Goal: Task Accomplishment & Management: Manage account settings

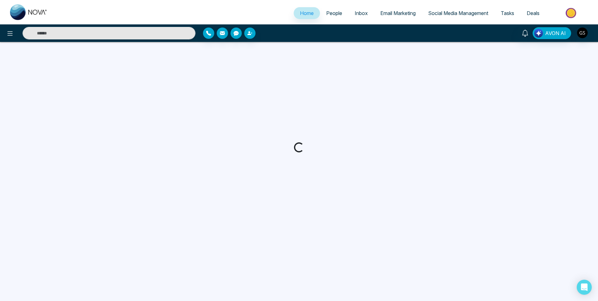
select select "*"
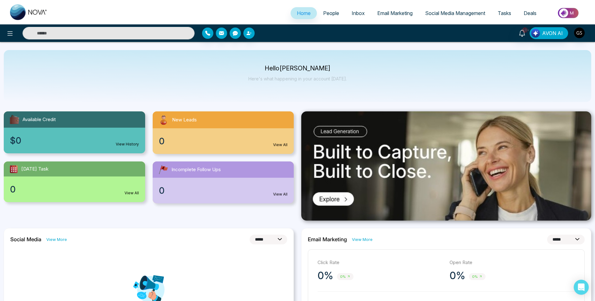
click at [333, 8] on link "People" at bounding box center [331, 13] width 28 height 12
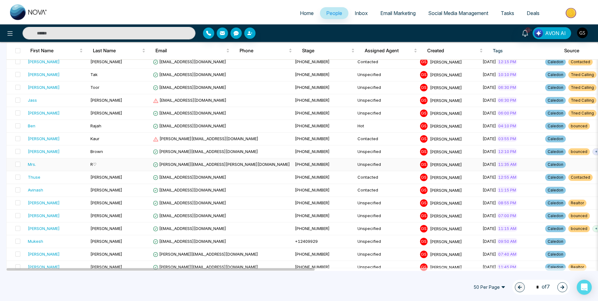
scroll to position [469, 0]
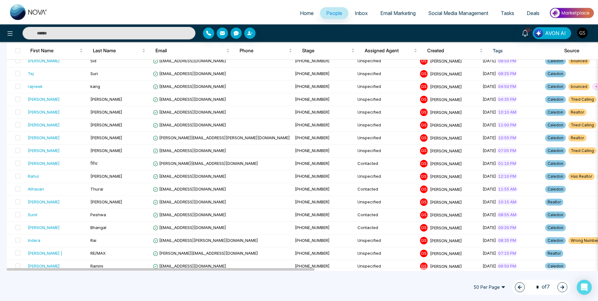
click at [565, 288] on button "button" at bounding box center [562, 287] width 10 height 10
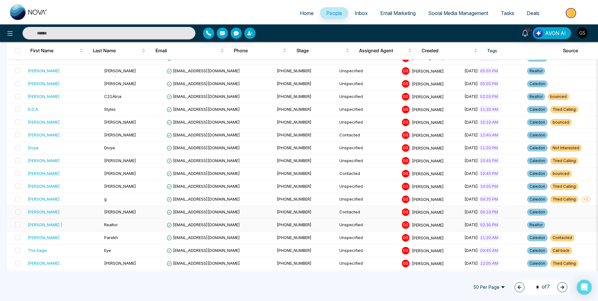
scroll to position [500, 0]
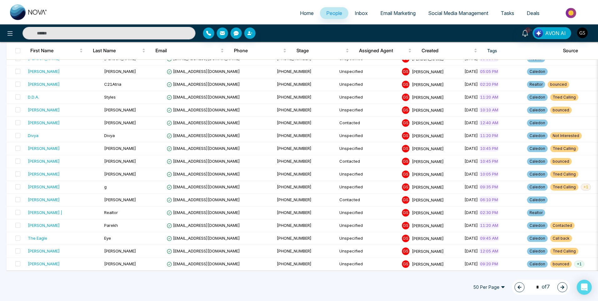
click at [561, 285] on icon "button" at bounding box center [562, 287] width 4 height 4
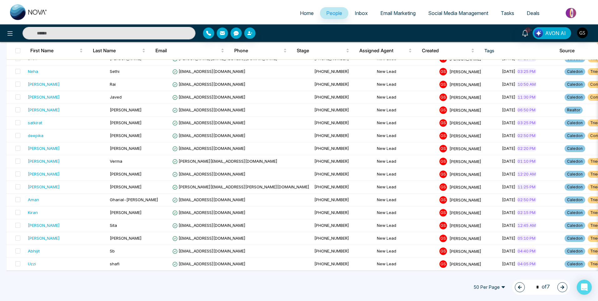
click at [559, 287] on button "button" at bounding box center [562, 287] width 10 height 10
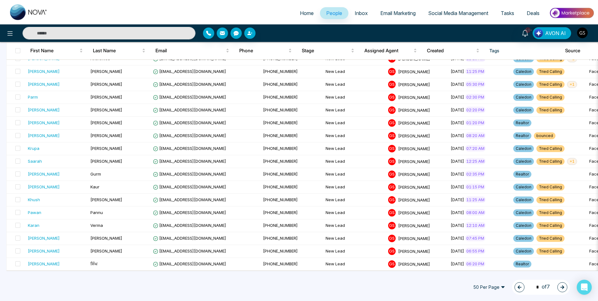
click at [563, 290] on button "button" at bounding box center [562, 287] width 10 height 10
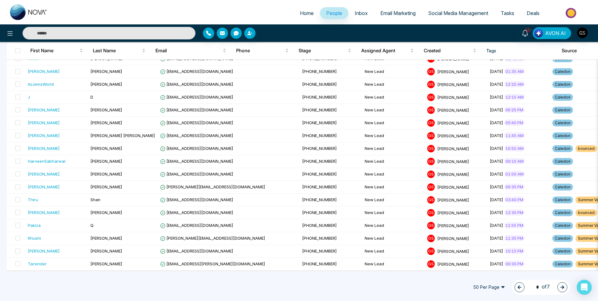
click at [520, 289] on button "button" at bounding box center [520, 287] width 10 height 10
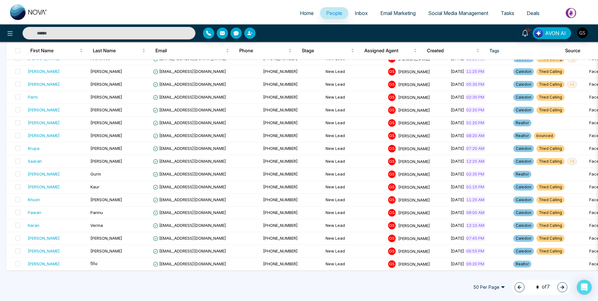
click at [560, 291] on button "button" at bounding box center [562, 287] width 10 height 10
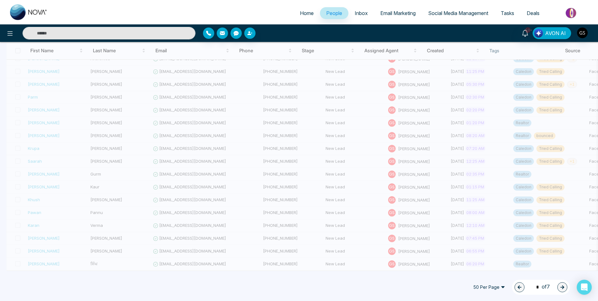
type input "*"
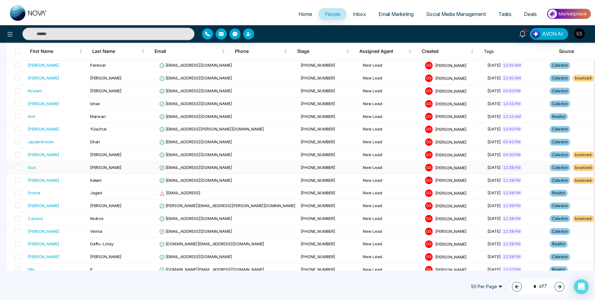
scroll to position [0, 0]
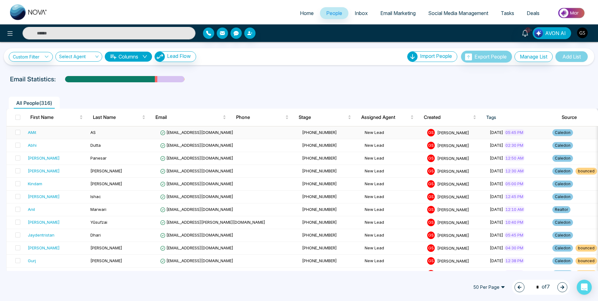
click at [202, 130] on span "[EMAIL_ADDRESS][DOMAIN_NAME]" at bounding box center [196, 132] width 73 height 5
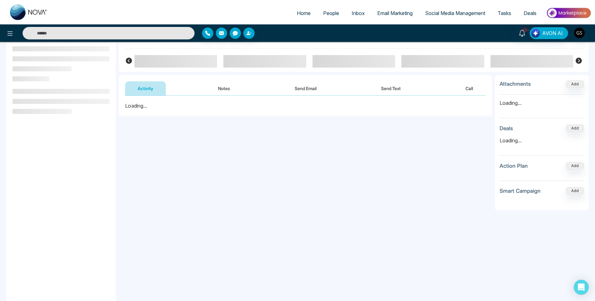
scroll to position [63, 0]
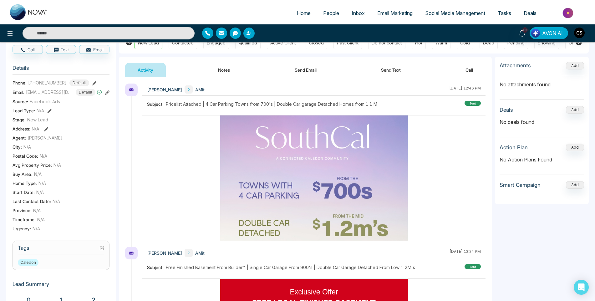
click at [106, 249] on section "Tags Caledon" at bounding box center [61, 255] width 97 height 29
click at [103, 248] on icon at bounding box center [102, 247] width 3 height 3
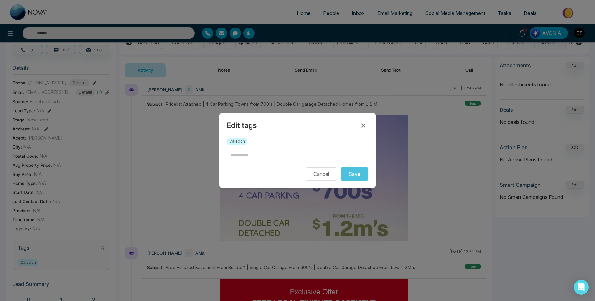
click at [253, 155] on input "text" at bounding box center [297, 155] width 141 height 10
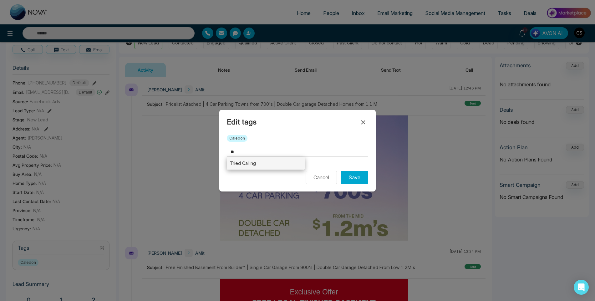
click at [254, 163] on li "Tried Calling" at bounding box center [266, 163] width 78 height 13
type input "**********"
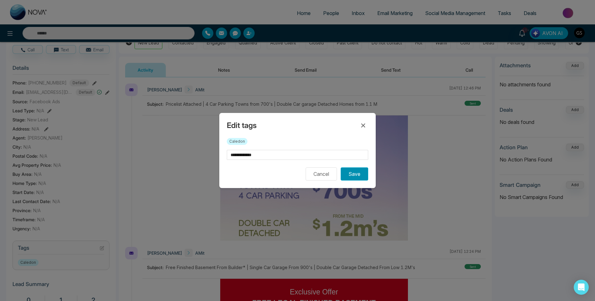
click at [356, 174] on button "Save" at bounding box center [355, 173] width 28 height 13
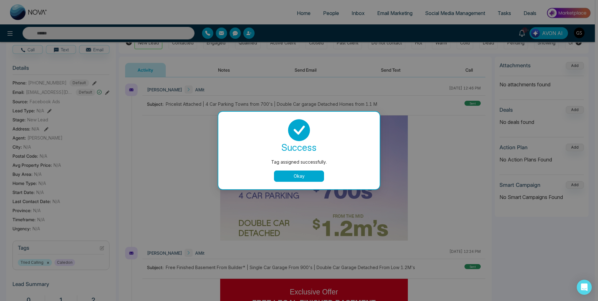
click at [446, 105] on div "Tag assigned successfully. success Tag assigned successfully. Okay" at bounding box center [299, 150] width 598 height 301
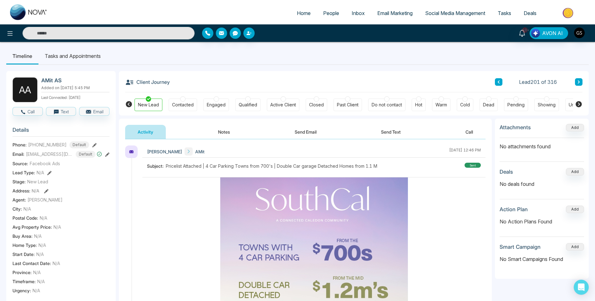
scroll to position [0, 0]
click at [580, 85] on button at bounding box center [579, 83] width 8 height 8
click at [576, 81] on button at bounding box center [579, 83] width 8 height 8
click at [333, 15] on span "People" at bounding box center [331, 13] width 16 height 6
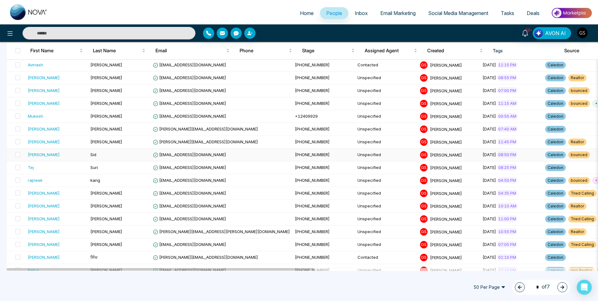
scroll to position [500, 0]
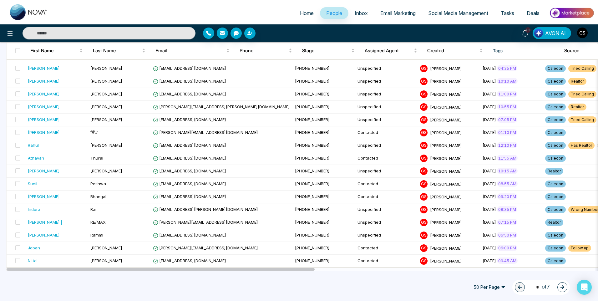
click at [566, 287] on button "button" at bounding box center [562, 287] width 10 height 10
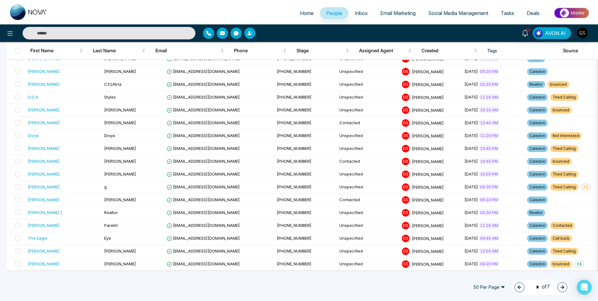
click at [566, 288] on button "button" at bounding box center [562, 287] width 10 height 10
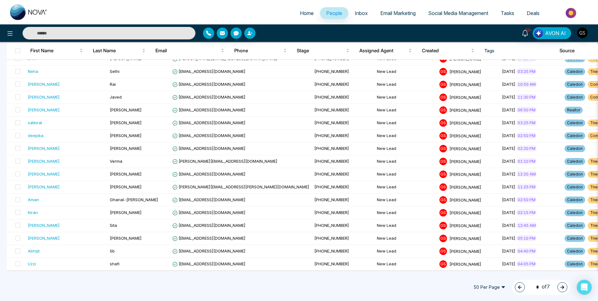
click at [566, 288] on button "button" at bounding box center [562, 287] width 10 height 10
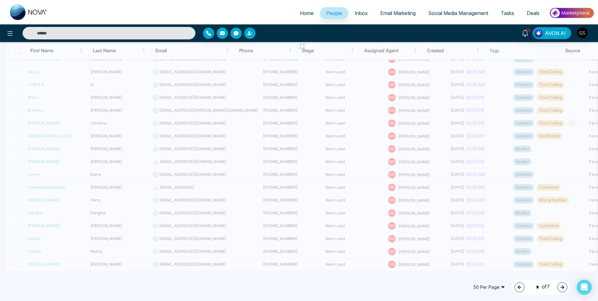
scroll to position [0, 0]
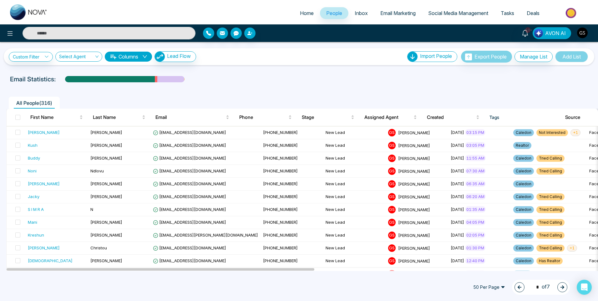
click at [565, 287] on button "button" at bounding box center [562, 287] width 10 height 10
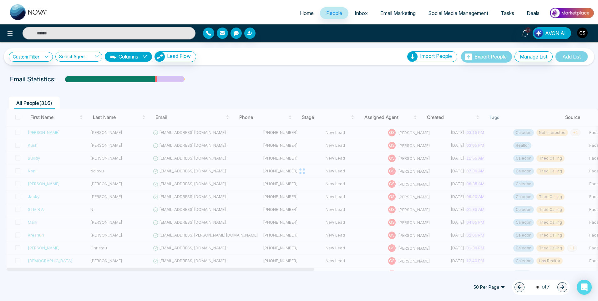
type input "*"
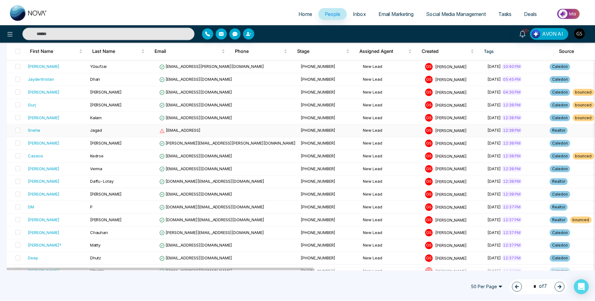
scroll to position [188, 0]
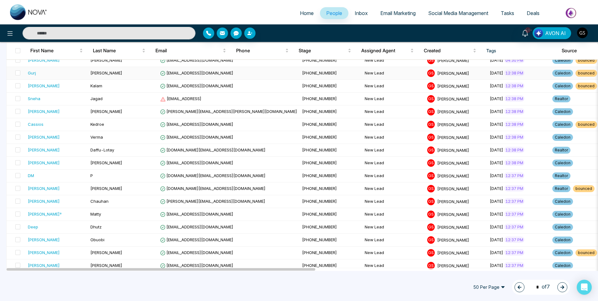
click at [138, 75] on td "[PERSON_NAME]" at bounding box center [123, 73] width 70 height 13
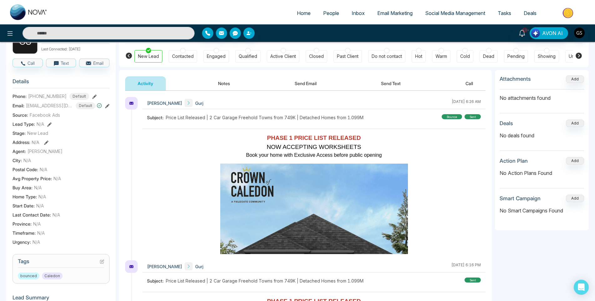
scroll to position [63, 0]
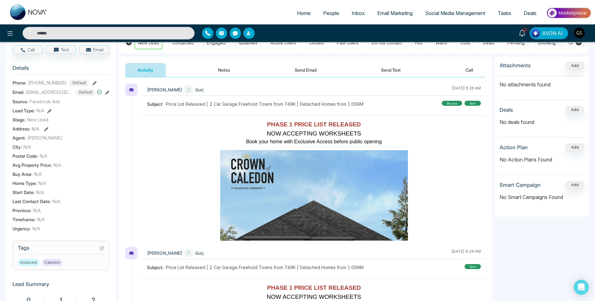
click at [104, 248] on icon at bounding box center [102, 248] width 4 height 4
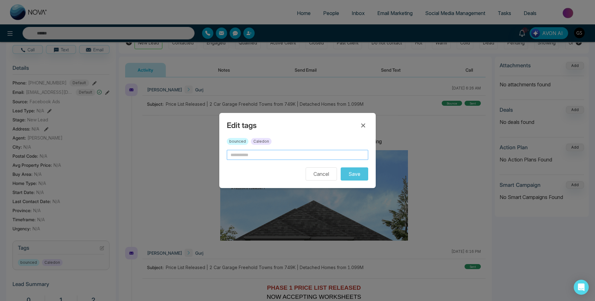
click at [279, 158] on input "text" at bounding box center [297, 155] width 141 height 10
drag, startPoint x: 268, startPoint y: 171, endPoint x: 263, endPoint y: 163, distance: 9.0
click at [258, 155] on input "**" at bounding box center [297, 155] width 141 height 10
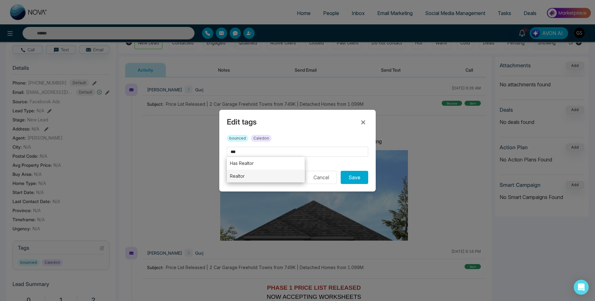
click at [257, 174] on li "Realtor" at bounding box center [266, 176] width 78 height 13
type input "*******"
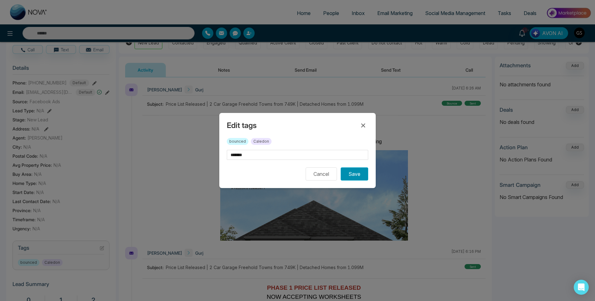
click at [361, 178] on button "Save" at bounding box center [355, 173] width 28 height 13
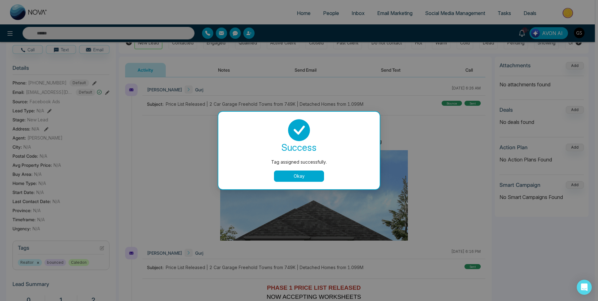
click at [298, 169] on div "success Tag assigned successfully. Okay" at bounding box center [299, 150] width 146 height 63
click at [298, 176] on button "Okay" at bounding box center [299, 176] width 50 height 11
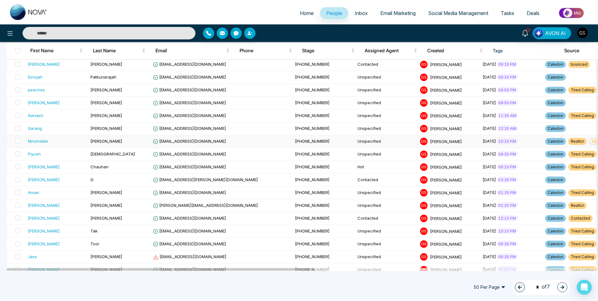
scroll to position [125, 0]
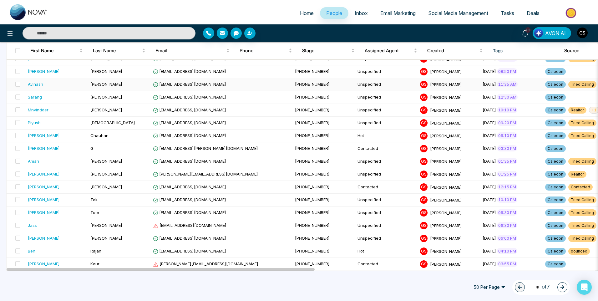
click at [598, 83] on span "+ 1" at bounding box center [604, 84] width 10 height 7
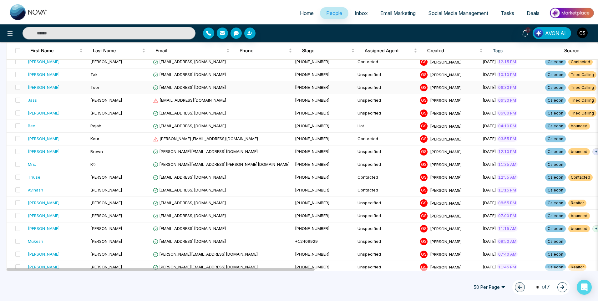
scroll to position [188, 0]
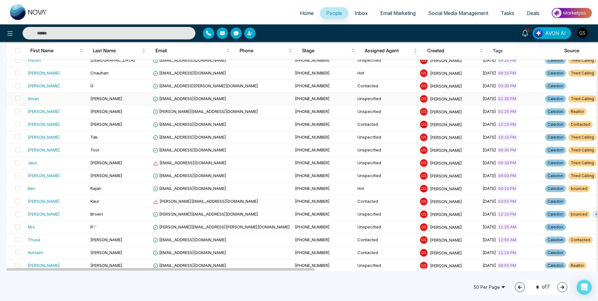
click at [598, 98] on span "+ 1" at bounding box center [604, 98] width 10 height 7
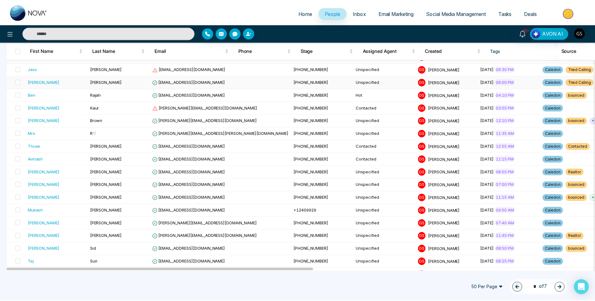
scroll to position [250, 0]
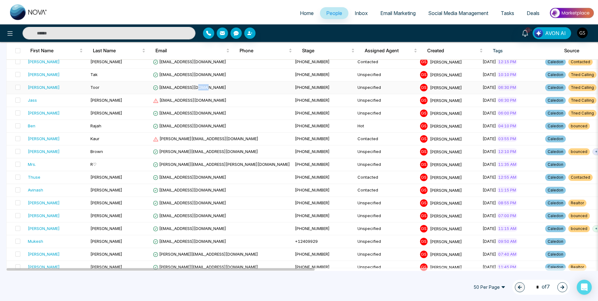
drag, startPoint x: 209, startPoint y: 87, endPoint x: 192, endPoint y: 88, distance: 16.9
click at [197, 88] on td "[EMAIL_ADDRESS][DOMAIN_NAME]" at bounding box center [221, 87] width 142 height 13
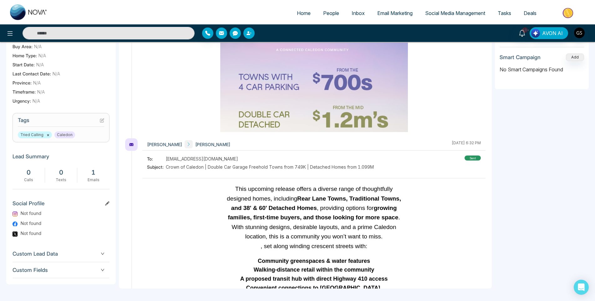
scroll to position [1523, 0]
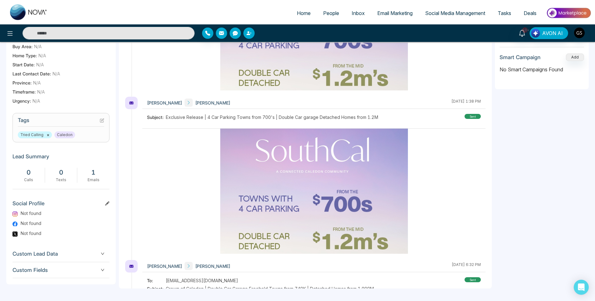
click at [221, 280] on div "To: [EMAIL_ADDRESS][DOMAIN_NAME]" at bounding box center [260, 280] width 227 height 7
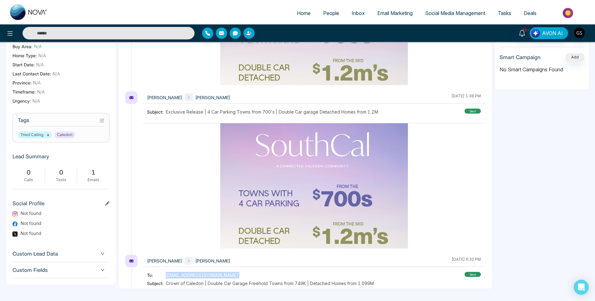
drag, startPoint x: 200, startPoint y: 283, endPoint x: 168, endPoint y: 275, distance: 32.2
click at [168, 275] on div "To: [EMAIL_ADDRESS][DOMAIN_NAME]" at bounding box center [260, 275] width 227 height 7
copy span "[EMAIL_ADDRESS][DOMAIN_NAME]"
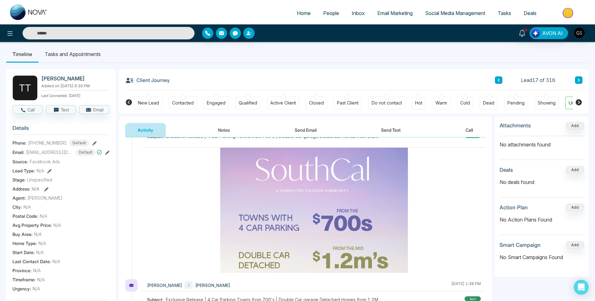
scroll to position [0, 0]
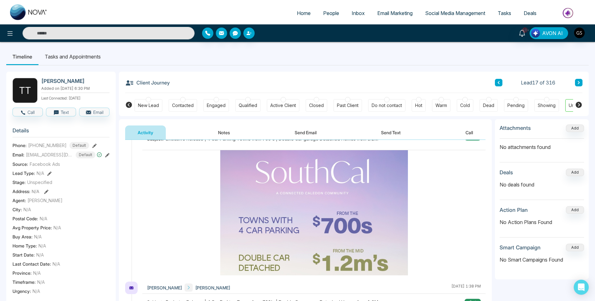
click at [177, 107] on div "Contacted" at bounding box center [183, 105] width 22 height 6
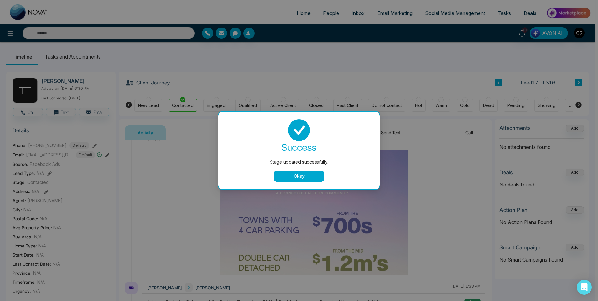
click at [301, 174] on button "Okay" at bounding box center [299, 176] width 50 height 11
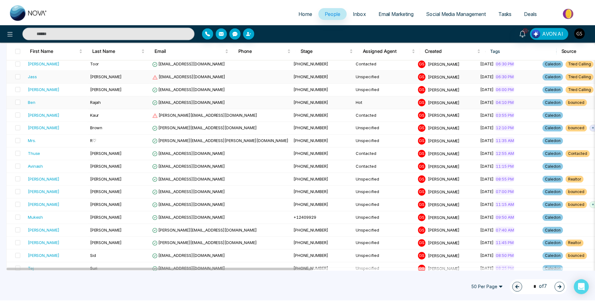
scroll to position [282, 0]
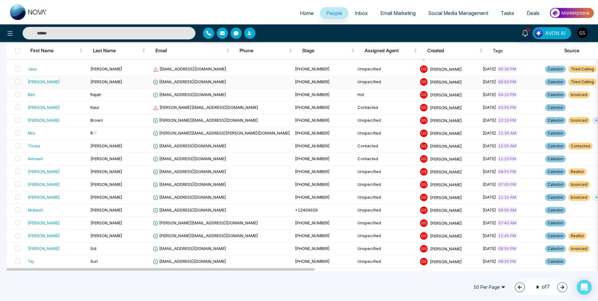
click at [116, 84] on td "[PERSON_NAME]" at bounding box center [119, 82] width 63 height 13
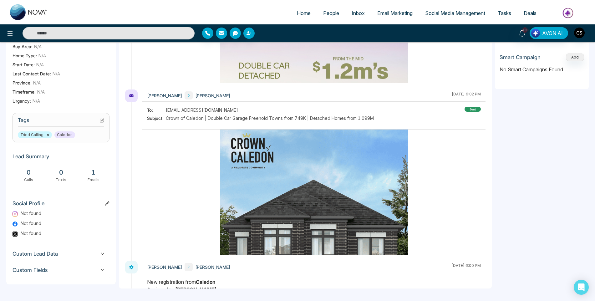
scroll to position [1680, 0]
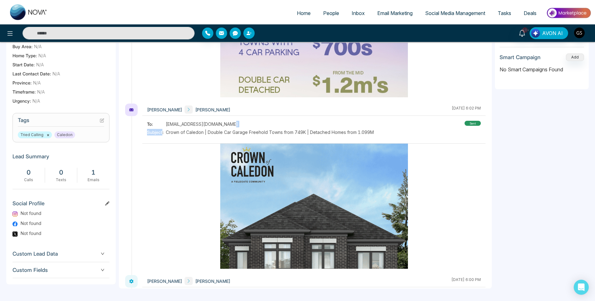
drag, startPoint x: 230, startPoint y: 125, endPoint x: 162, endPoint y: 128, distance: 67.6
click at [162, 128] on div "To: [EMAIL_ADDRESS][DOMAIN_NAME] Subject: Crown of Caledon | Double Car Garage …" at bounding box center [260, 129] width 227 height 16
drag, startPoint x: 162, startPoint y: 128, endPoint x: 218, endPoint y: 123, distance: 56.5
click at [218, 119] on div "CJ [PERSON_NAME] [DATE] 6:02 PM To: [EMAIL_ADDRESS][DOMAIN_NAME] Subject: Crown…" at bounding box center [313, 189] width 343 height 171
drag, startPoint x: 235, startPoint y: 125, endPoint x: 165, endPoint y: 124, distance: 69.8
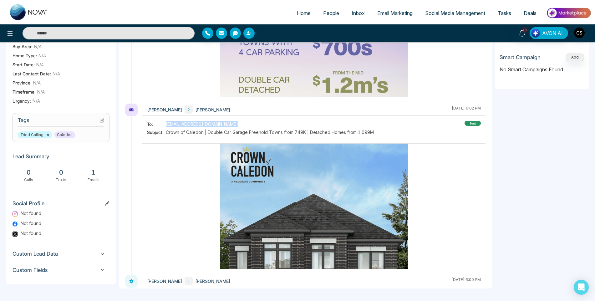
click at [165, 124] on div "To: [EMAIL_ADDRESS][DOMAIN_NAME]" at bounding box center [260, 124] width 227 height 7
copy div "[EMAIL_ADDRESS][DOMAIN_NAME]"
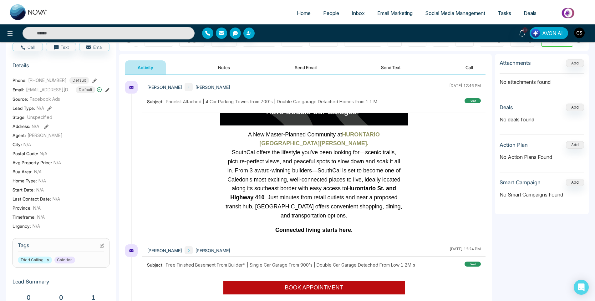
scroll to position [0, 0]
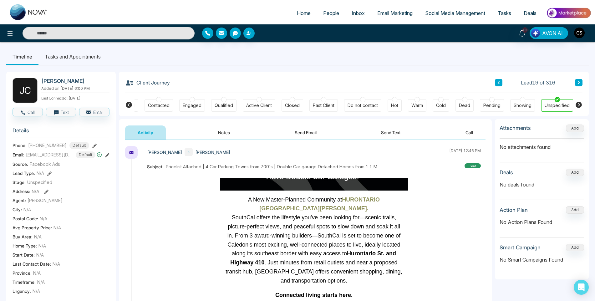
click at [167, 107] on div "Contacted" at bounding box center [159, 105] width 22 height 6
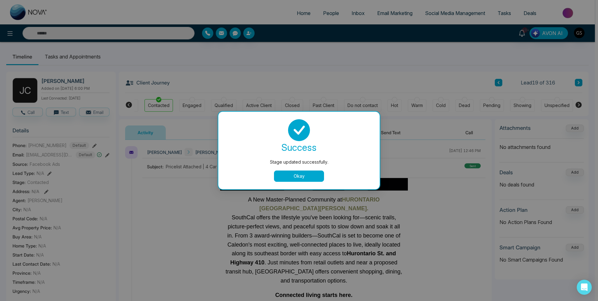
click at [294, 174] on button "Okay" at bounding box center [299, 176] width 50 height 11
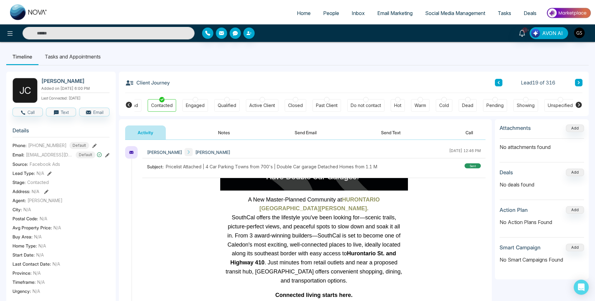
click at [335, 13] on span "People" at bounding box center [331, 13] width 16 height 6
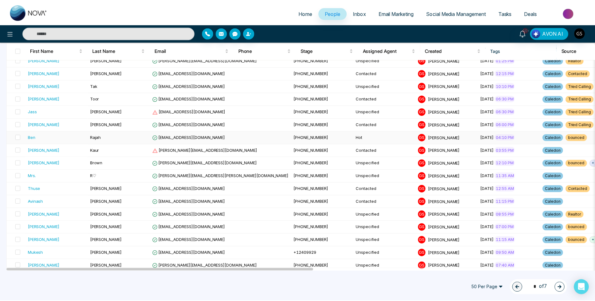
scroll to position [250, 0]
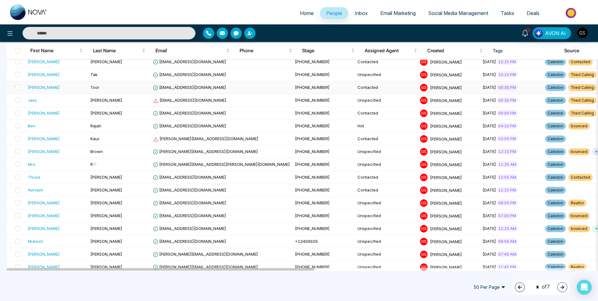
click at [480, 92] on td "[DATE] 06:30 PM" at bounding box center [511, 87] width 63 height 13
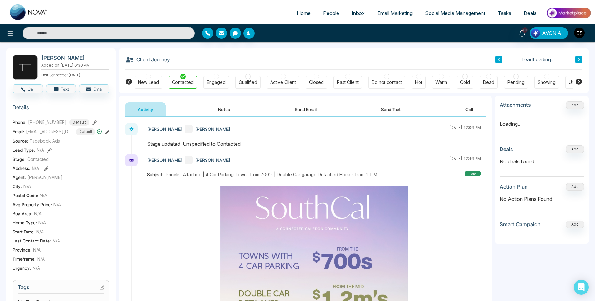
scroll to position [156, 0]
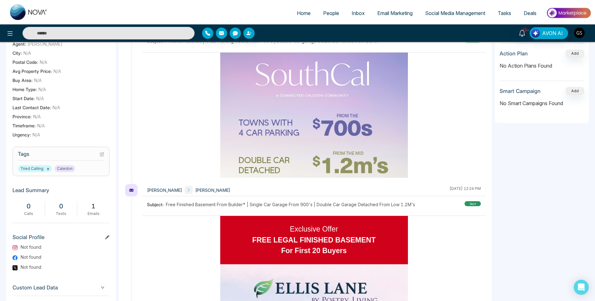
click at [100, 156] on icon at bounding box center [102, 154] width 4 height 4
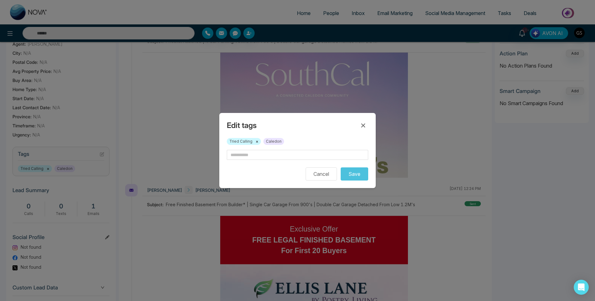
click at [258, 143] on button "×" at bounding box center [257, 142] width 3 height 6
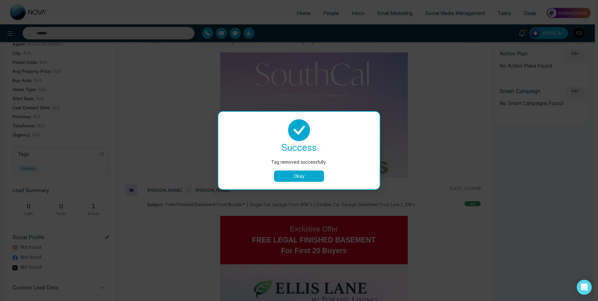
click at [328, 179] on div "Okay" at bounding box center [299, 176] width 146 height 11
click at [314, 176] on button "Okay" at bounding box center [299, 176] width 50 height 11
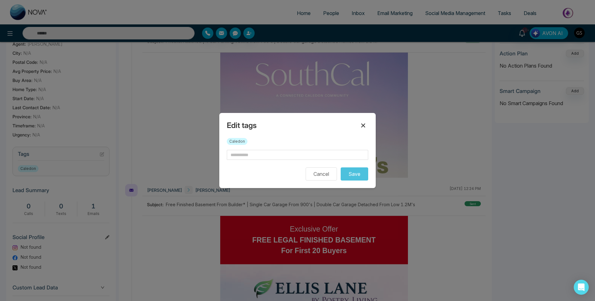
click at [364, 127] on icon at bounding box center [363, 126] width 4 height 4
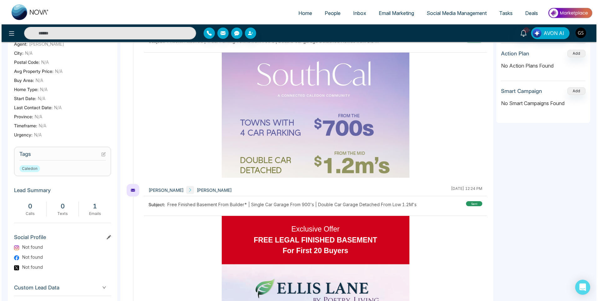
scroll to position [0, 0]
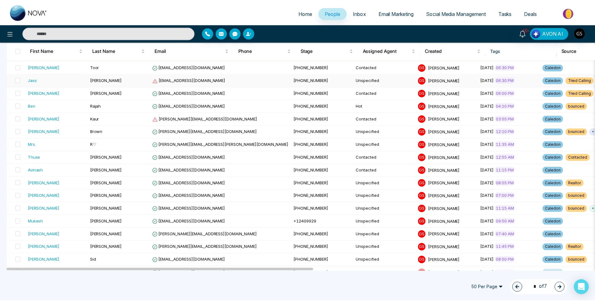
scroll to position [282, 0]
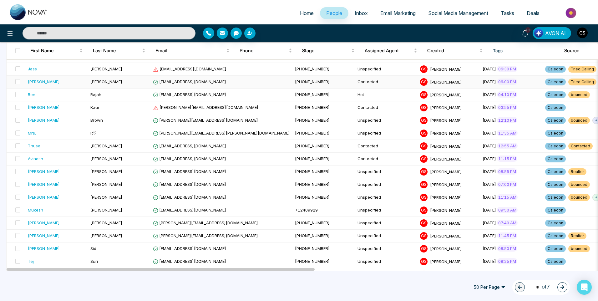
click at [483, 84] on div "[DATE] 06:00 PM" at bounding box center [512, 82] width 58 height 6
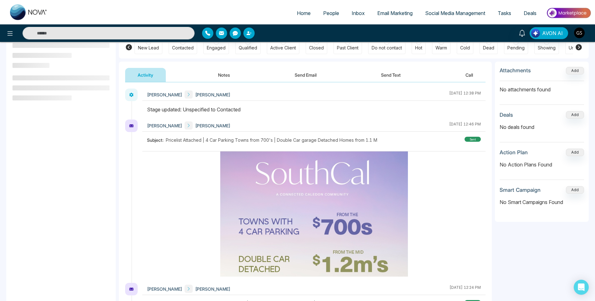
scroll to position [84, 0]
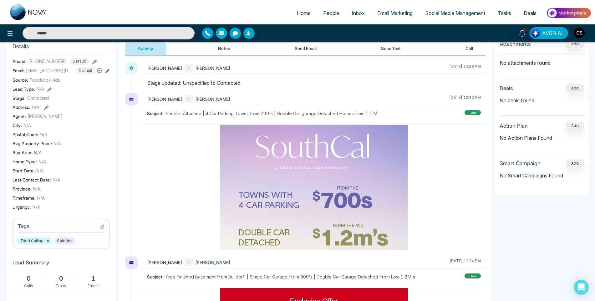
click at [48, 244] on button "×" at bounding box center [48, 241] width 3 height 6
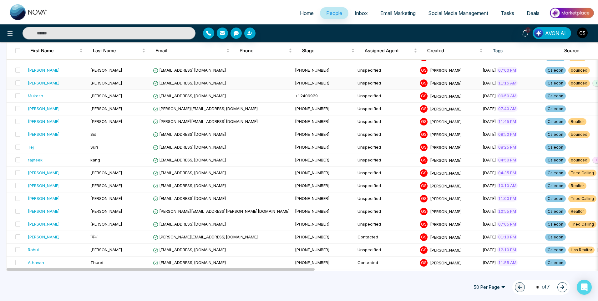
scroll to position [407, 0]
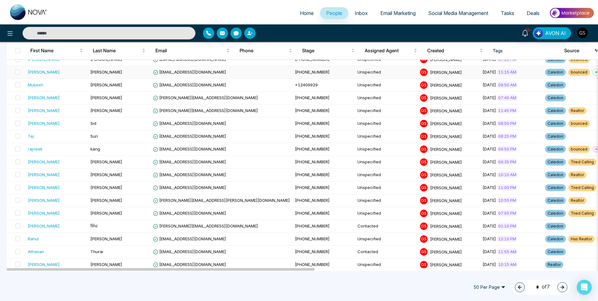
click at [593, 74] on span "+ 1" at bounding box center [598, 72] width 10 height 7
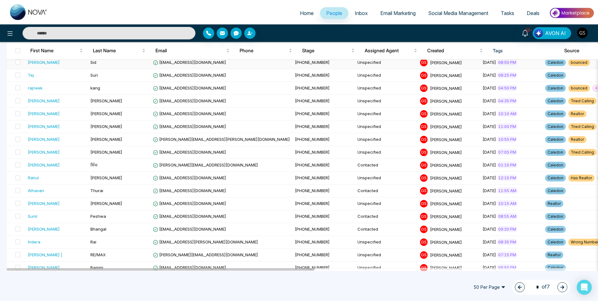
scroll to position [469, 0]
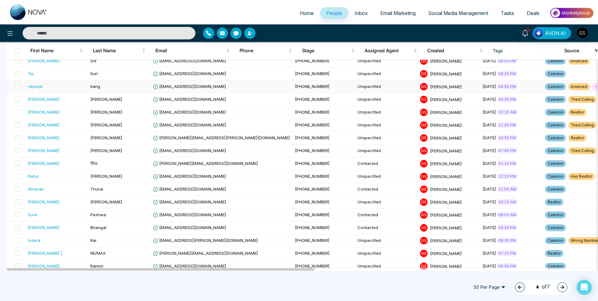
click at [593, 87] on span "+ 1" at bounding box center [598, 86] width 10 height 7
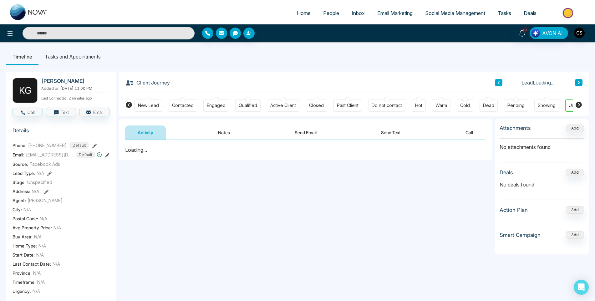
click at [337, 10] on span "People" at bounding box center [331, 13] width 16 height 6
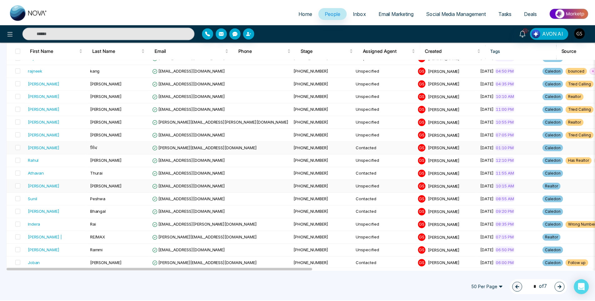
scroll to position [500, 0]
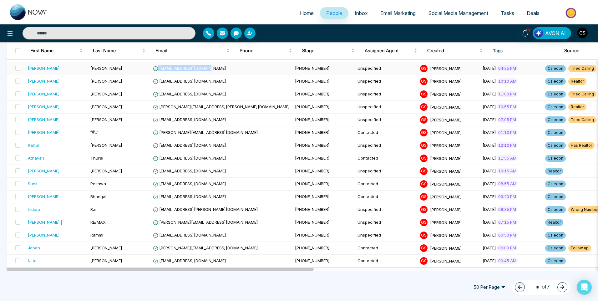
drag, startPoint x: 211, startPoint y: 69, endPoint x: 159, endPoint y: 68, distance: 52.2
click at [159, 68] on td "[EMAIL_ADDRESS][DOMAIN_NAME]" at bounding box center [221, 68] width 142 height 13
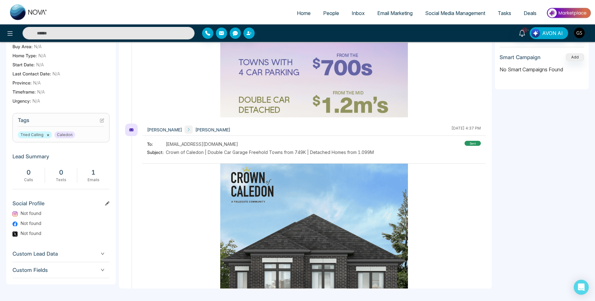
scroll to position [2038, 0]
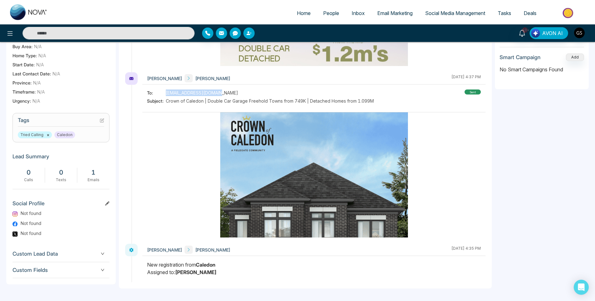
drag, startPoint x: 218, startPoint y: 93, endPoint x: 166, endPoint y: 93, distance: 51.6
click at [166, 93] on span "[EMAIL_ADDRESS][DOMAIN_NAME]" at bounding box center [202, 92] width 72 height 7
copy span "[EMAIL_ADDRESS][DOMAIN_NAME]"
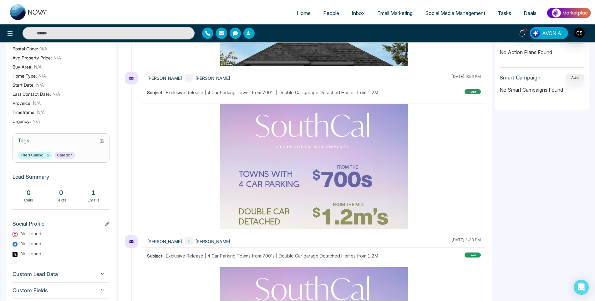
scroll to position [159, 0]
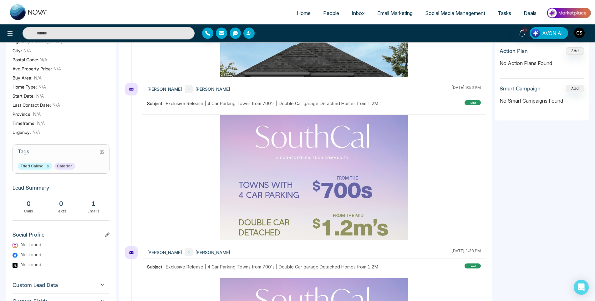
click at [48, 169] on button "×" at bounding box center [48, 166] width 3 height 6
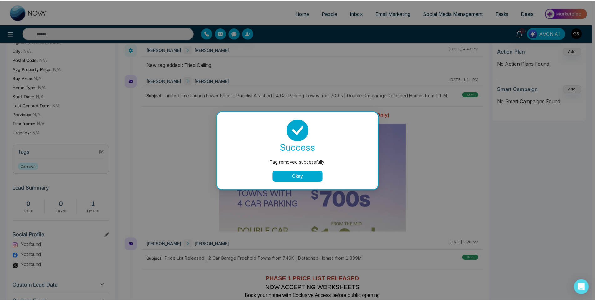
scroll to position [880, 0]
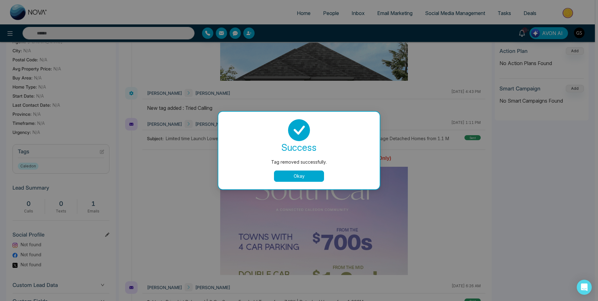
drag, startPoint x: 282, startPoint y: 176, endPoint x: 279, endPoint y: 173, distance: 4.1
click at [282, 176] on button "Okay" at bounding box center [299, 176] width 50 height 11
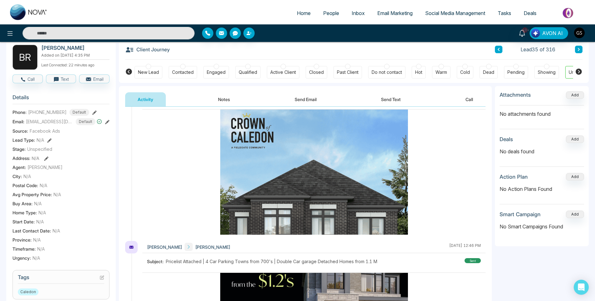
scroll to position [0, 0]
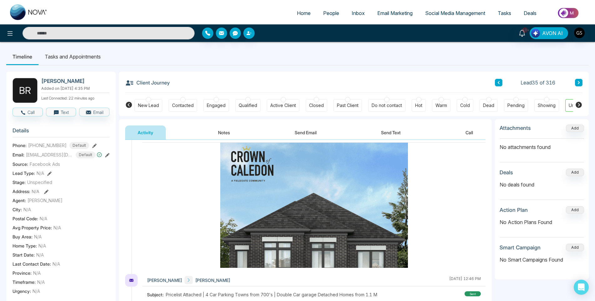
click at [181, 107] on div "Contacted" at bounding box center [183, 105] width 22 height 6
